Goal: Go to known website: Access a specific website the user already knows

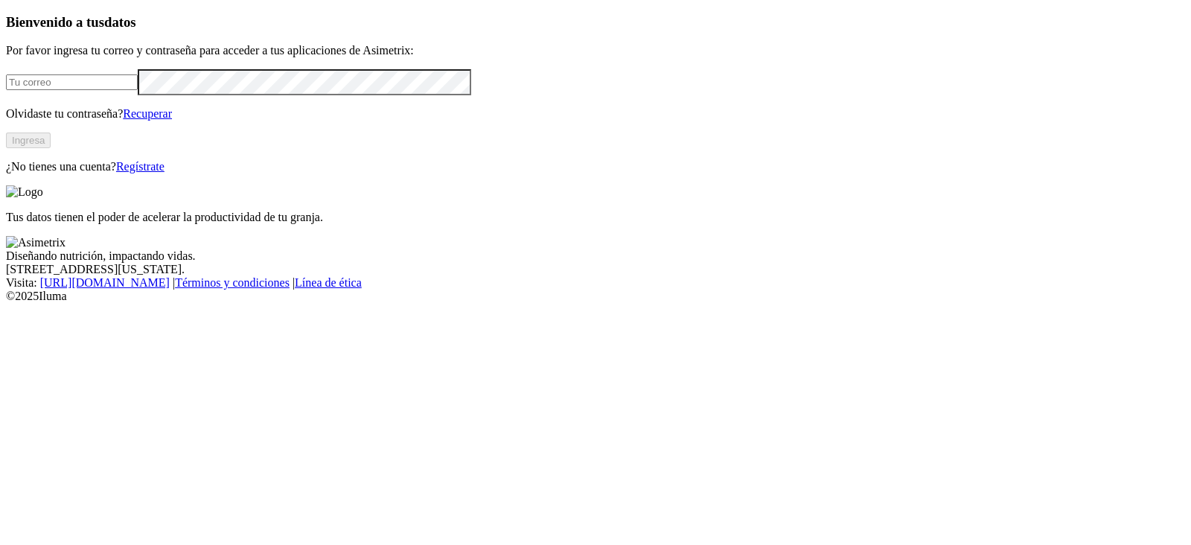
type input "[EMAIL_ADDRESS][PERSON_NAME][DOMAIN_NAME]"
click at [51, 148] on button "Ingresa" at bounding box center [28, 140] width 45 height 16
